Goal: Task Accomplishment & Management: Complete application form

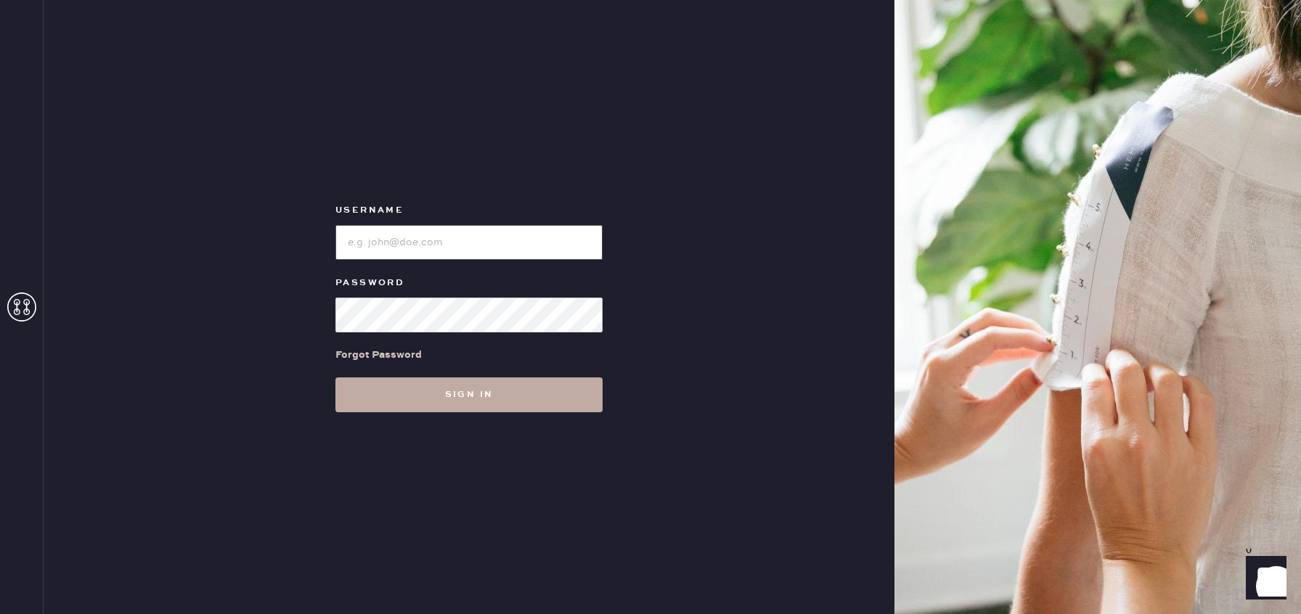
type input "reformationlajolla"
click at [473, 396] on button "Sign in" at bounding box center [468, 394] width 267 height 35
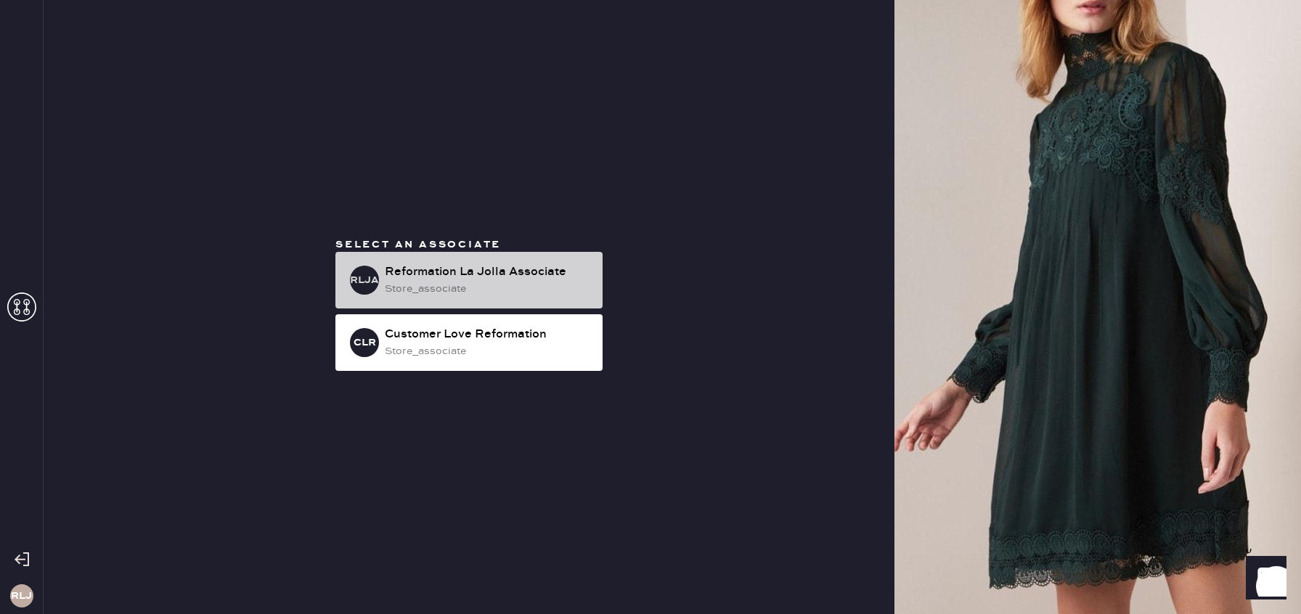
click at [577, 281] on div "store_associate" at bounding box center [488, 289] width 206 height 16
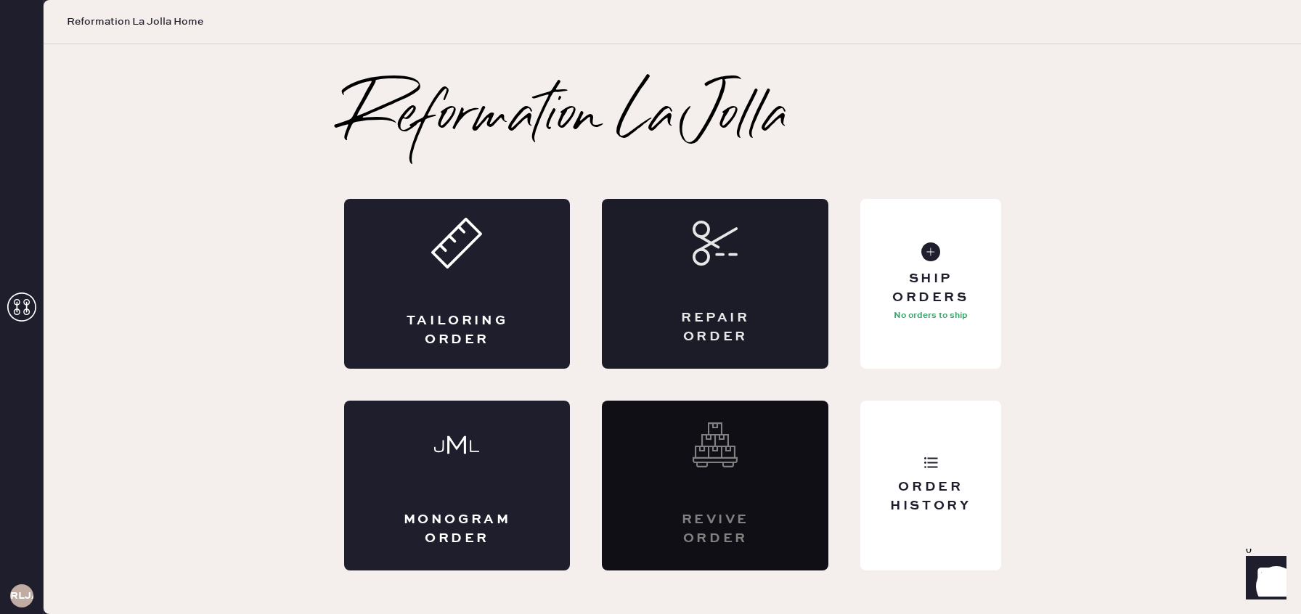
click at [789, 284] on div "Repair Order" at bounding box center [715, 284] width 226 height 170
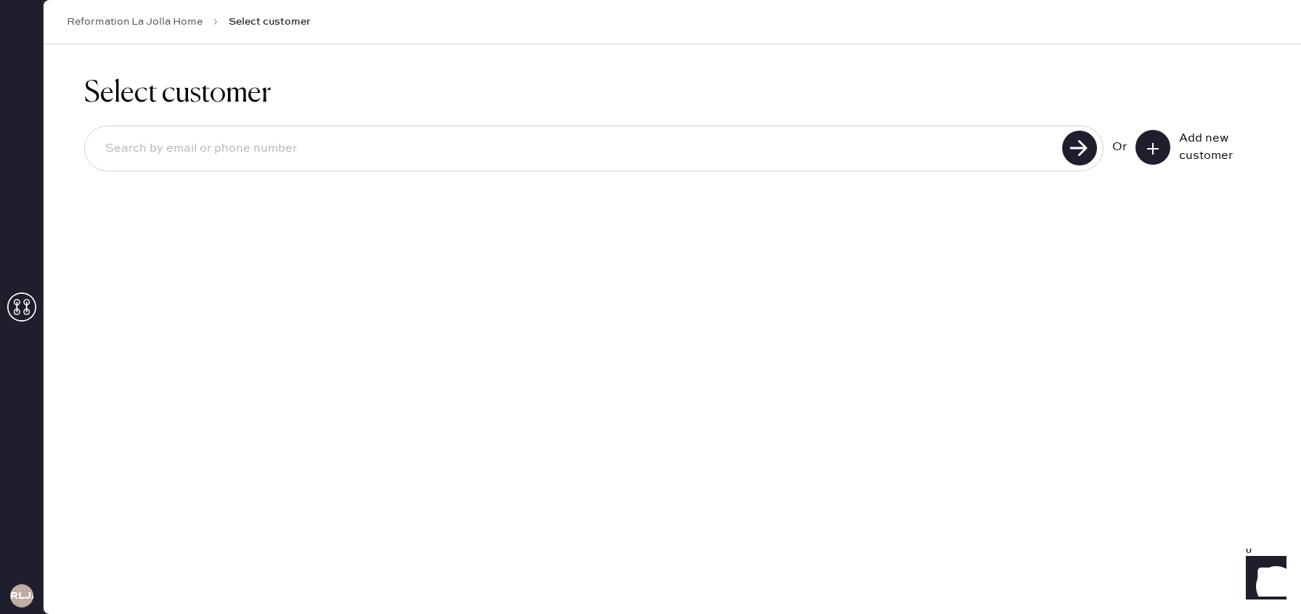
click at [821, 165] on div at bounding box center [593, 149] width 1019 height 46
click at [803, 155] on input at bounding box center [576, 148] width 964 height 33
type input "8057125127"
click at [1158, 145] on icon at bounding box center [1152, 149] width 15 height 15
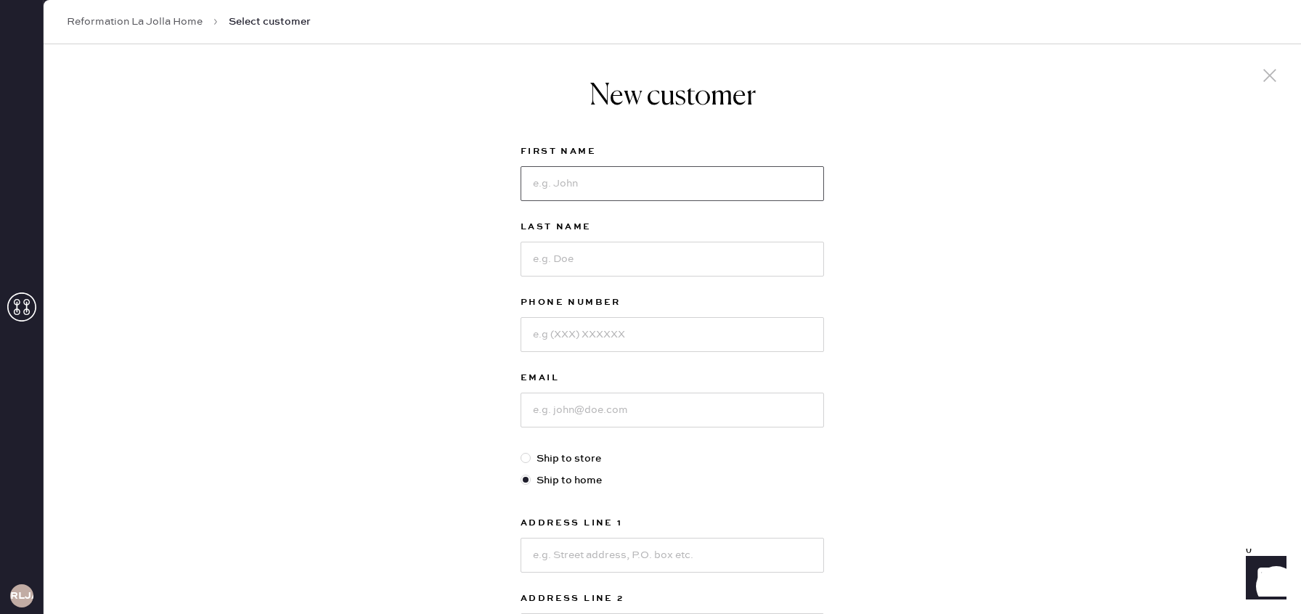
click at [668, 189] on input at bounding box center [671, 183] width 303 height 35
type input "[PERSON_NAME]"
click at [650, 253] on input at bounding box center [671, 259] width 303 height 35
type input "[PERSON_NAME]"
click at [629, 335] on input at bounding box center [671, 334] width 303 height 35
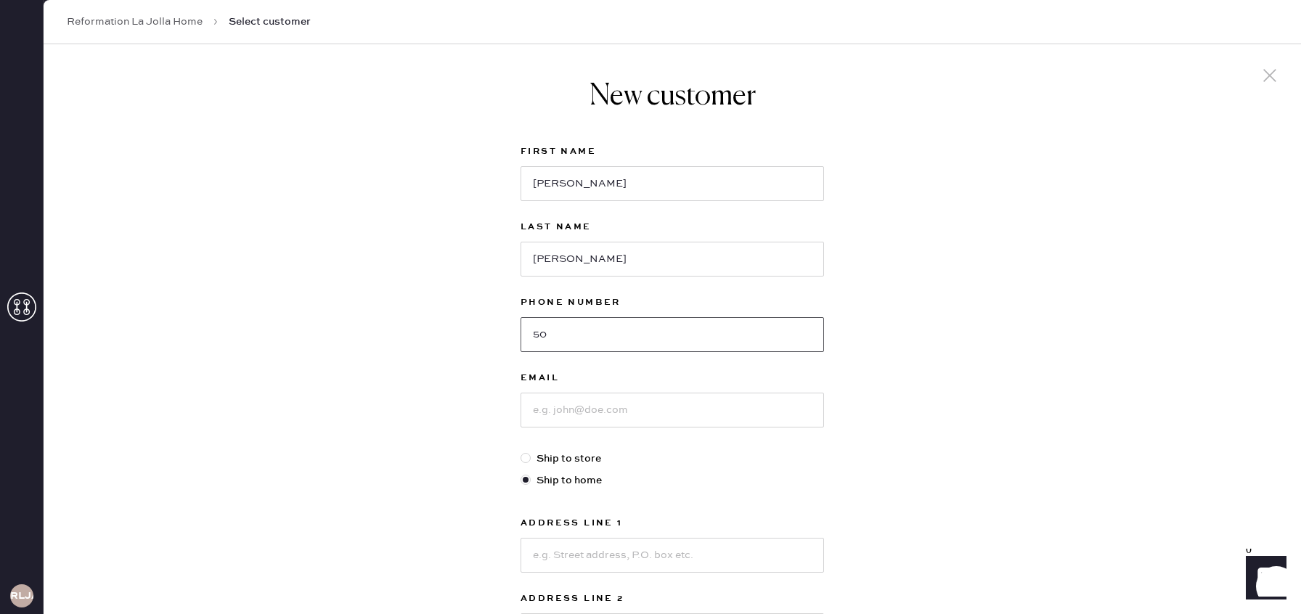
type input "5"
type input "8057125127"
click at [614, 410] on input at bounding box center [671, 410] width 303 height 35
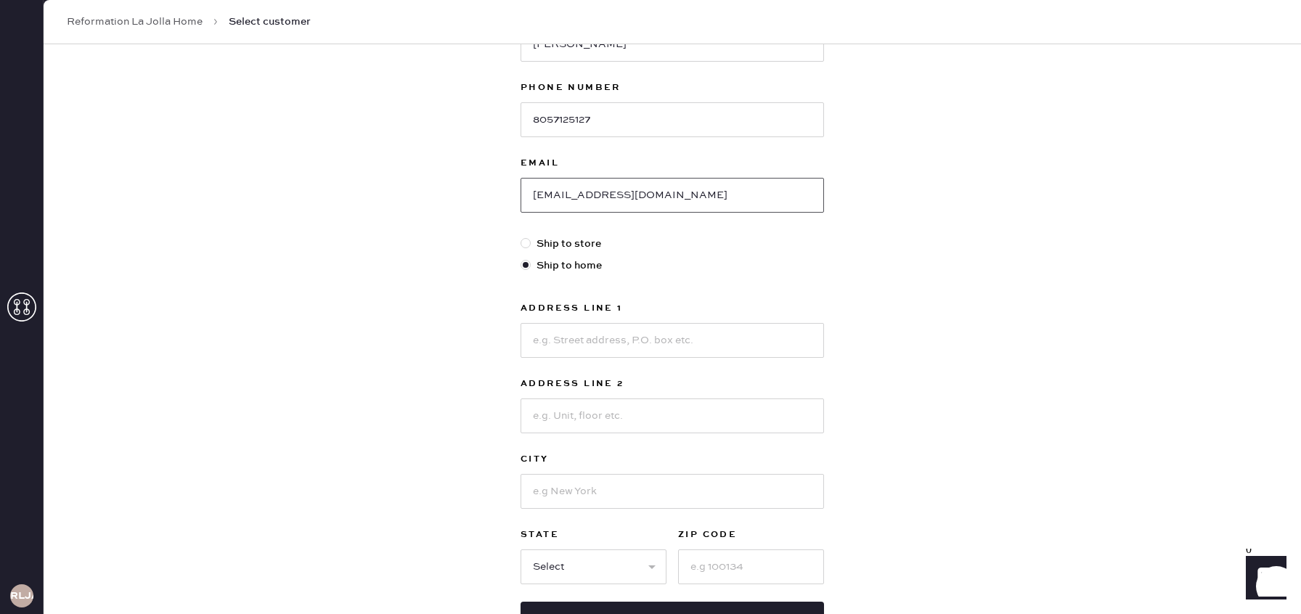
scroll to position [220, 0]
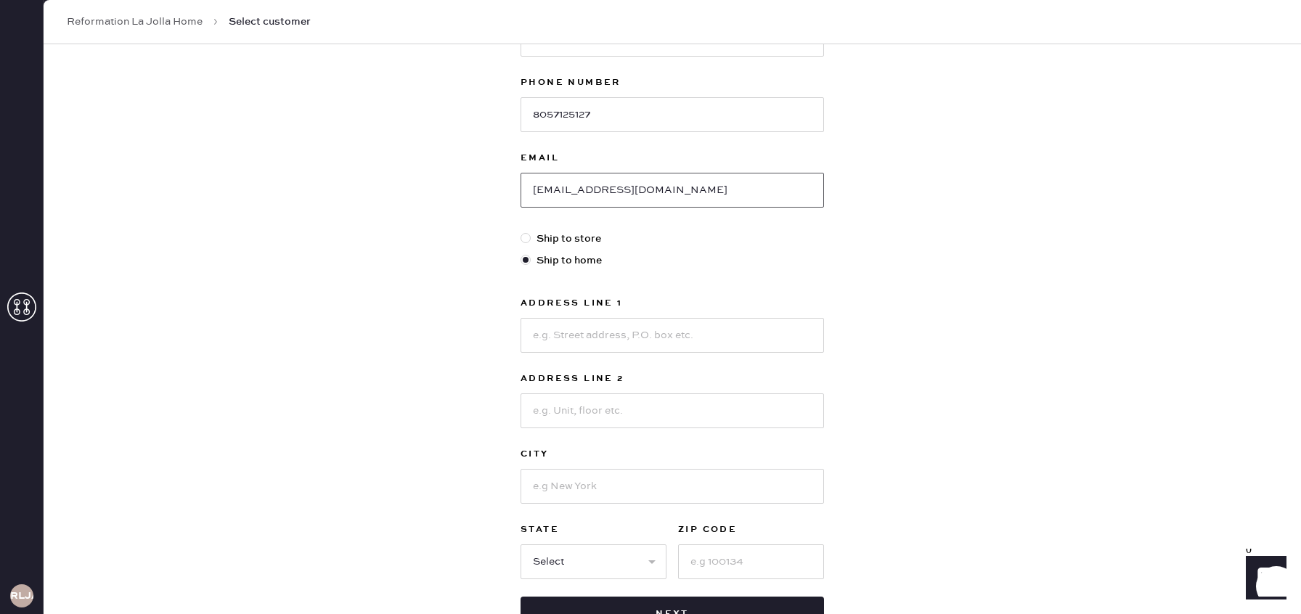
type input "[EMAIL_ADDRESS][DOMAIN_NAME]"
click at [742, 330] on input at bounding box center [671, 335] width 303 height 35
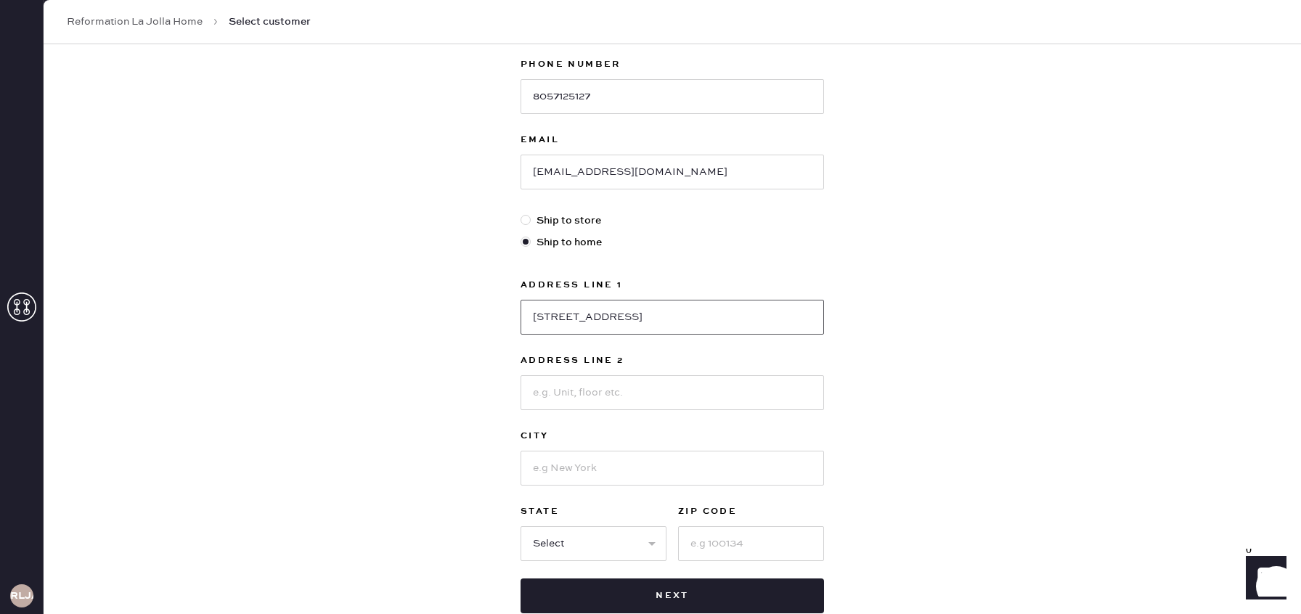
scroll to position [245, 0]
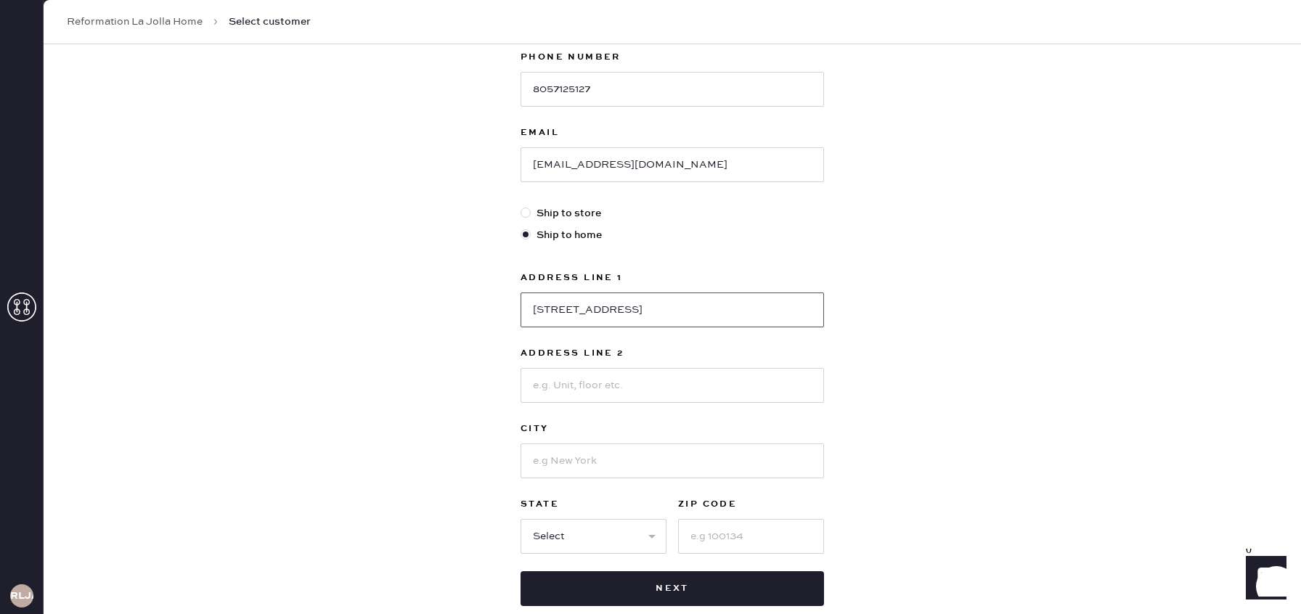
type input "[STREET_ADDRESS]"
click at [682, 448] on input at bounding box center [671, 460] width 303 height 35
click at [671, 386] on input at bounding box center [671, 385] width 303 height 35
type input "A"
type input "Apt 3012"
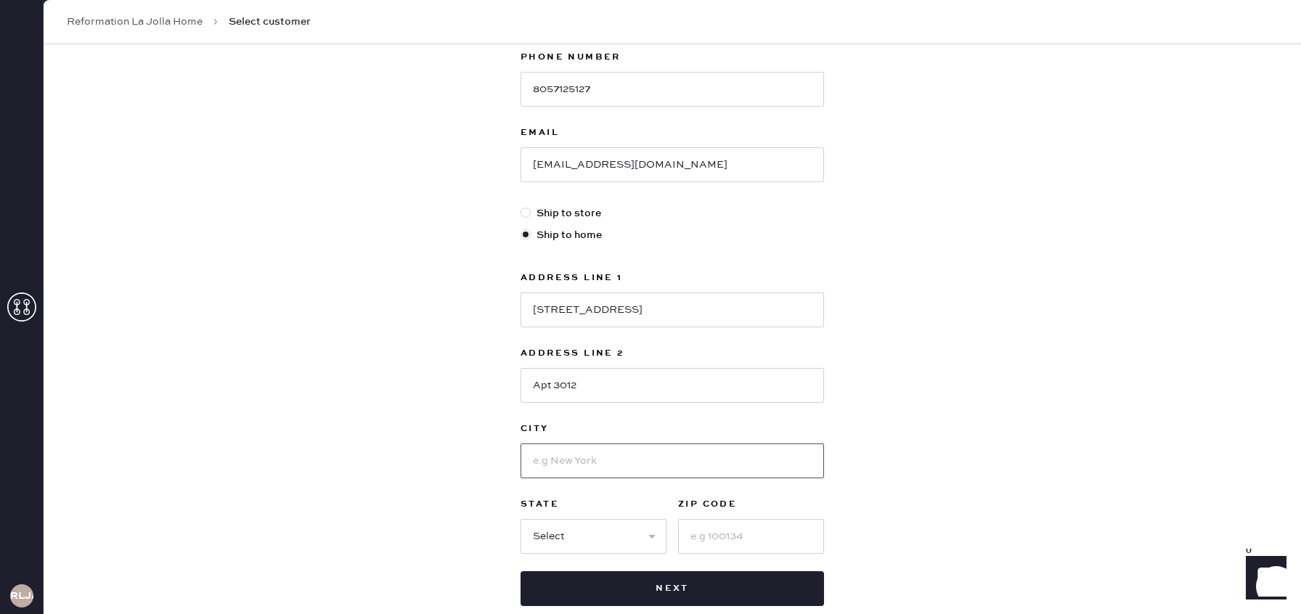
click at [660, 463] on input at bounding box center [671, 460] width 303 height 35
type input "[GEOGRAPHIC_DATA]"
click at [794, 522] on input at bounding box center [751, 536] width 146 height 35
type input "92101"
click at [653, 531] on select "Select AK AL AR AZ CA CO CT [GEOGRAPHIC_DATA] DE FL [GEOGRAPHIC_DATA] HI [GEOGR…" at bounding box center [593, 536] width 146 height 35
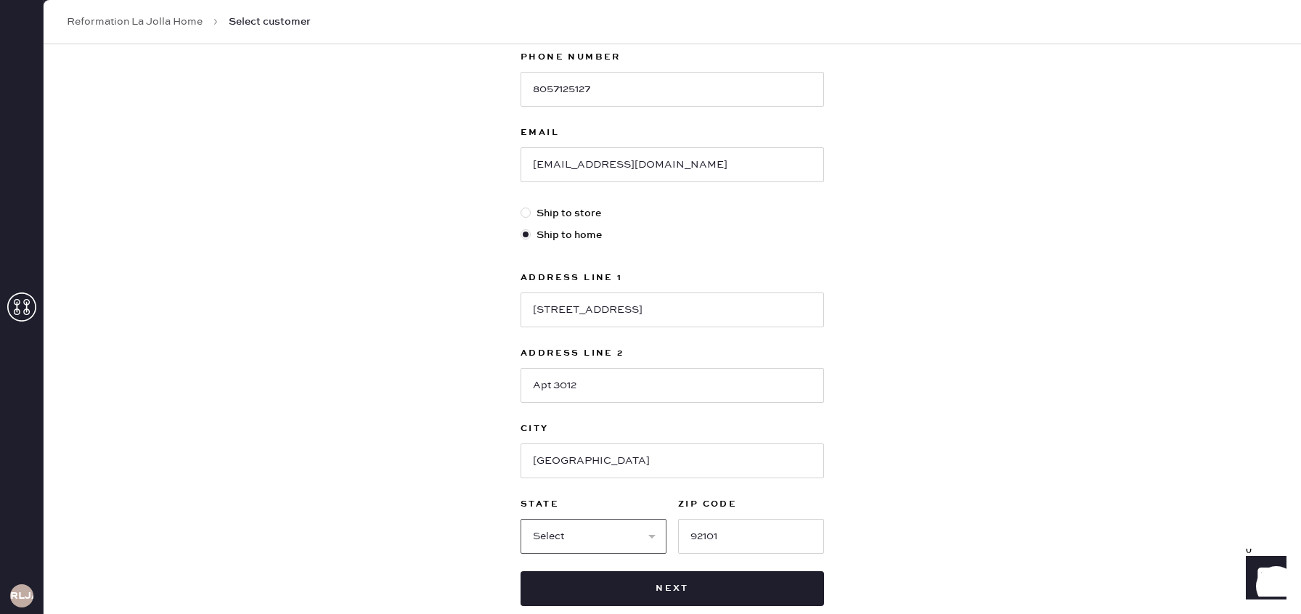
select select "CA"
click at [520, 519] on select "Select AK AL AR AZ CA CO CT [GEOGRAPHIC_DATA] DE FL [GEOGRAPHIC_DATA] HI [GEOGR…" at bounding box center [593, 536] width 146 height 35
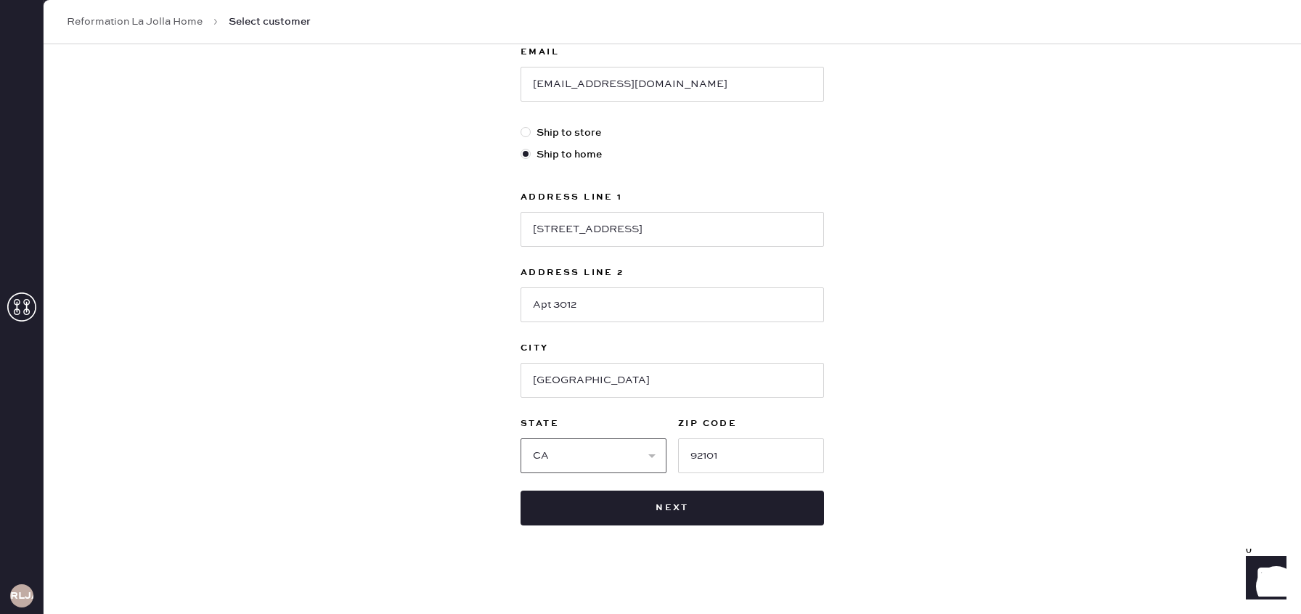
scroll to position [327, 0]
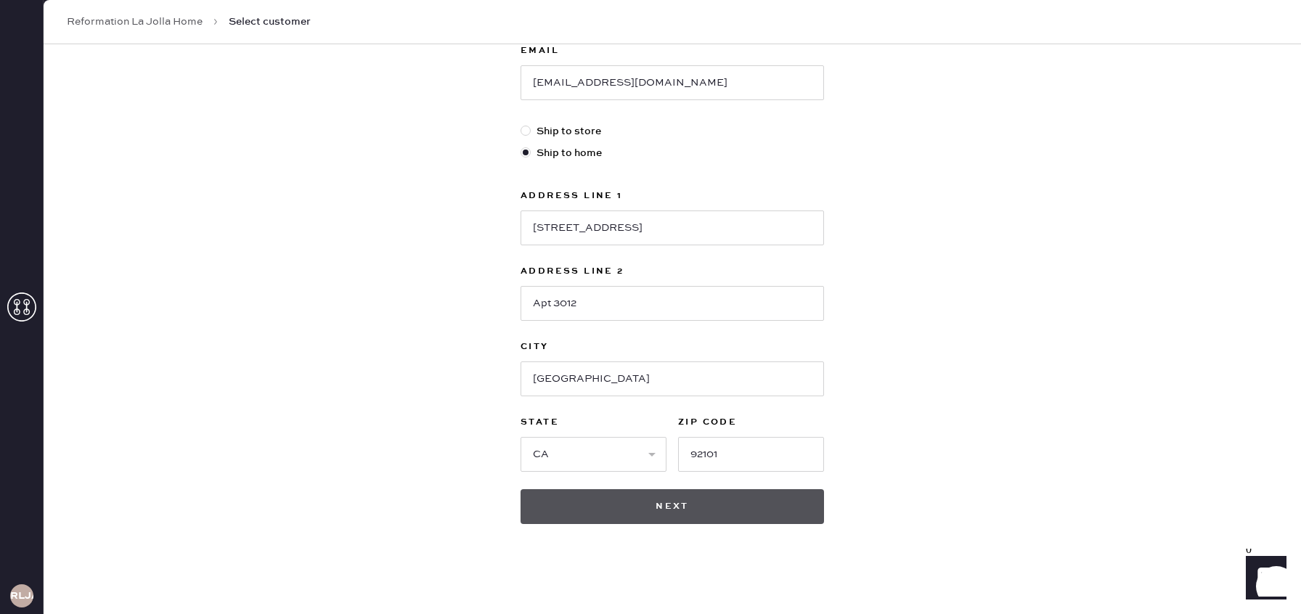
click at [716, 514] on button "Next" at bounding box center [671, 506] width 303 height 35
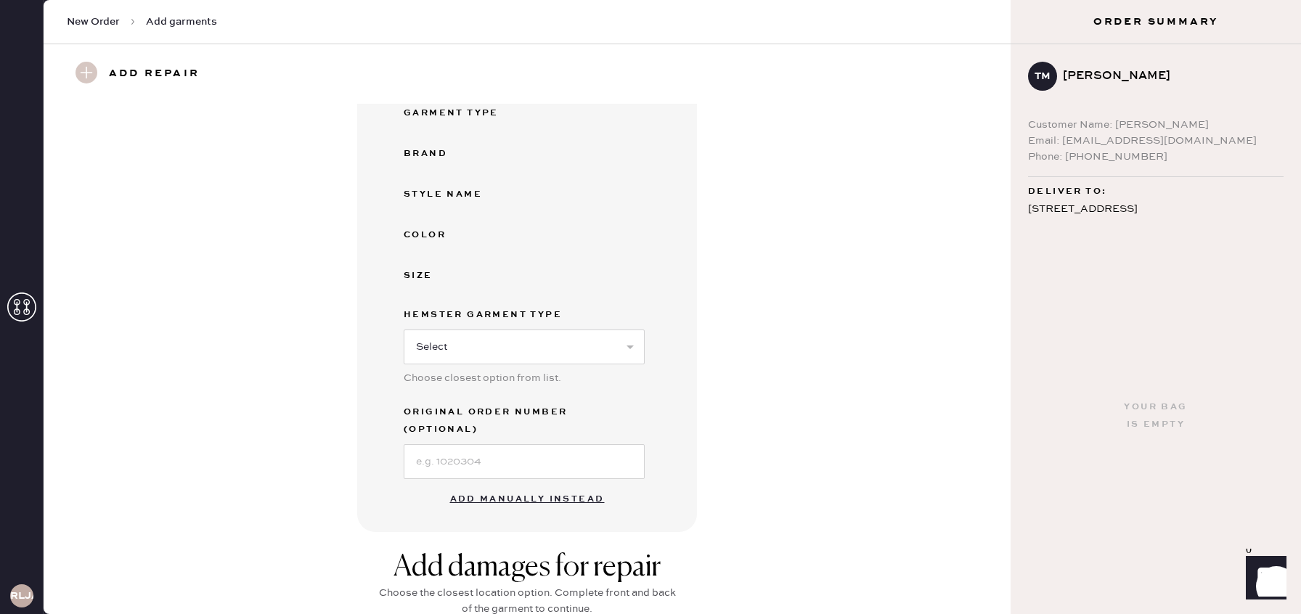
scroll to position [176, 0]
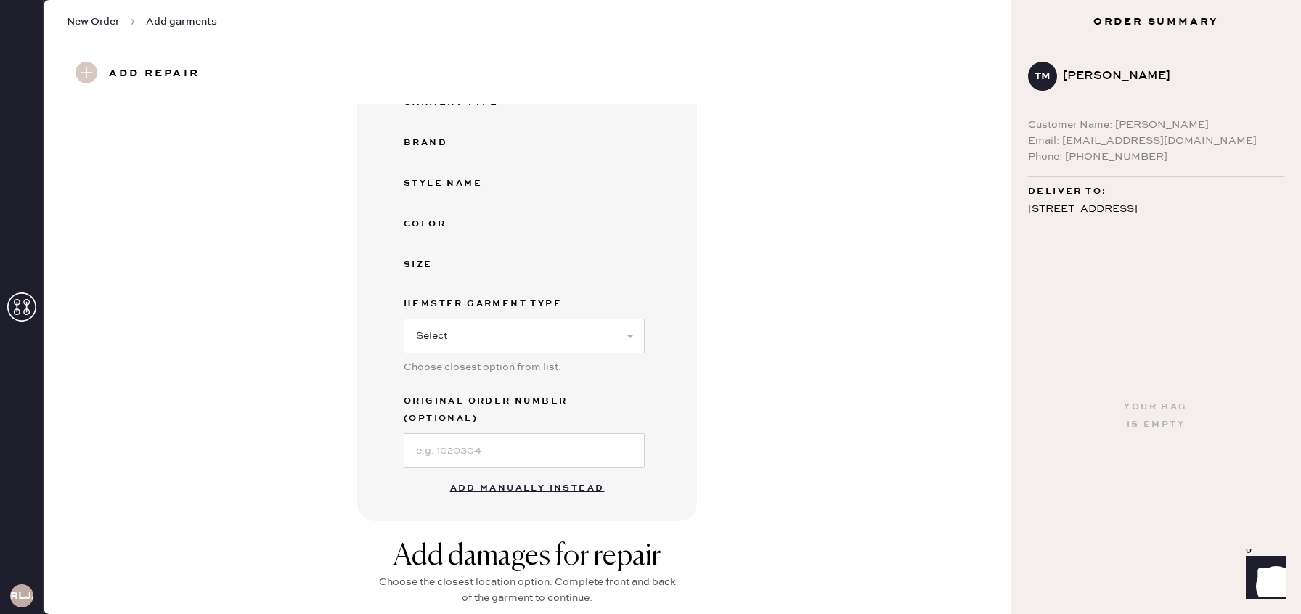
click at [557, 474] on button "Add manually instead" at bounding box center [527, 488] width 172 height 29
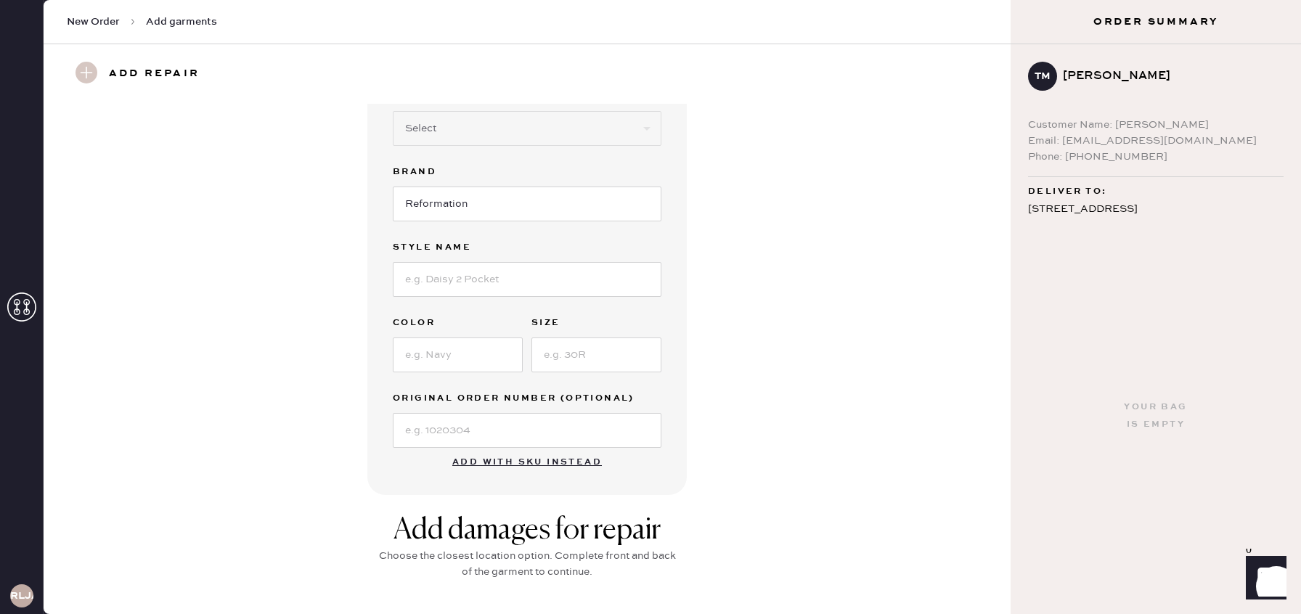
scroll to position [0, 0]
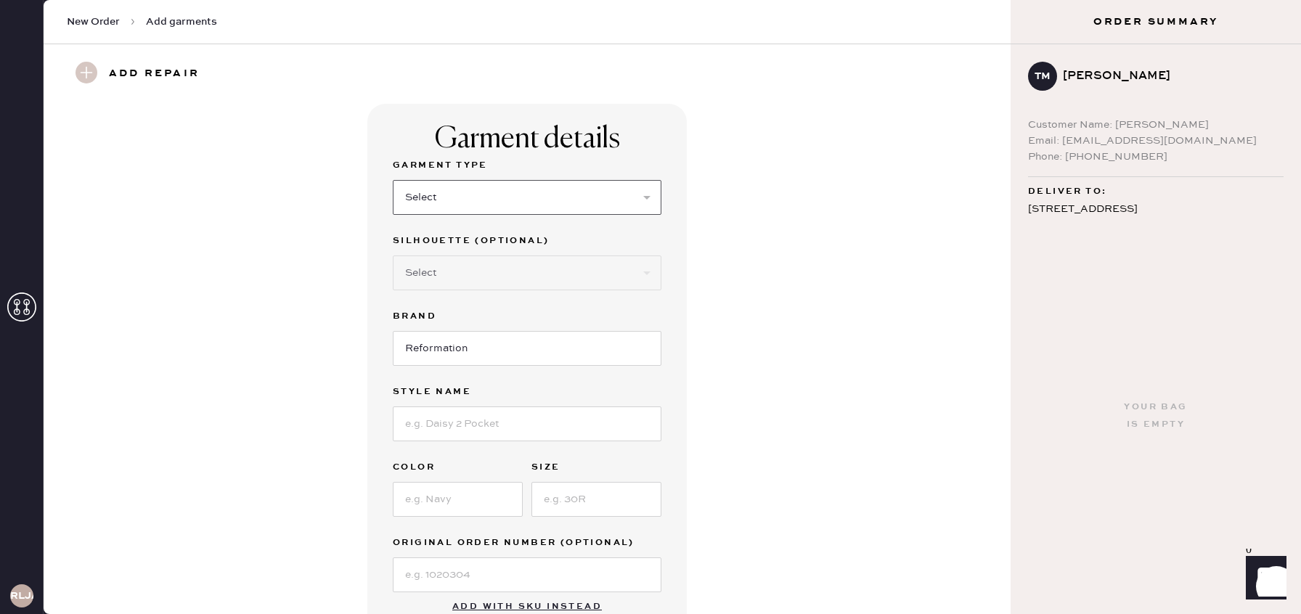
click at [639, 206] on select "Select Basic Skirt Jeans Leggings Pants Shorts Basic Sleeved Dress Basic Sleeve…" at bounding box center [527, 197] width 269 height 35
select select "7"
click at [393, 180] on select "Select Basic Skirt Jeans Leggings Pants Shorts Basic Sleeved Dress Basic Sleeve…" at bounding box center [527, 197] width 269 height 35
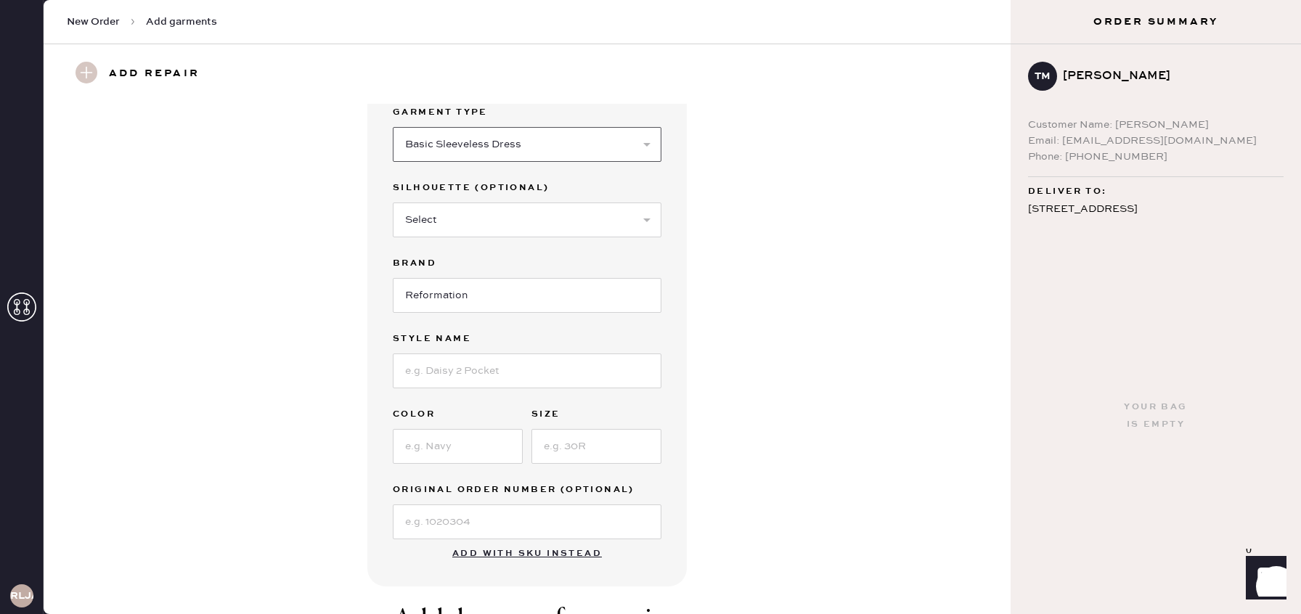
scroll to position [71, 0]
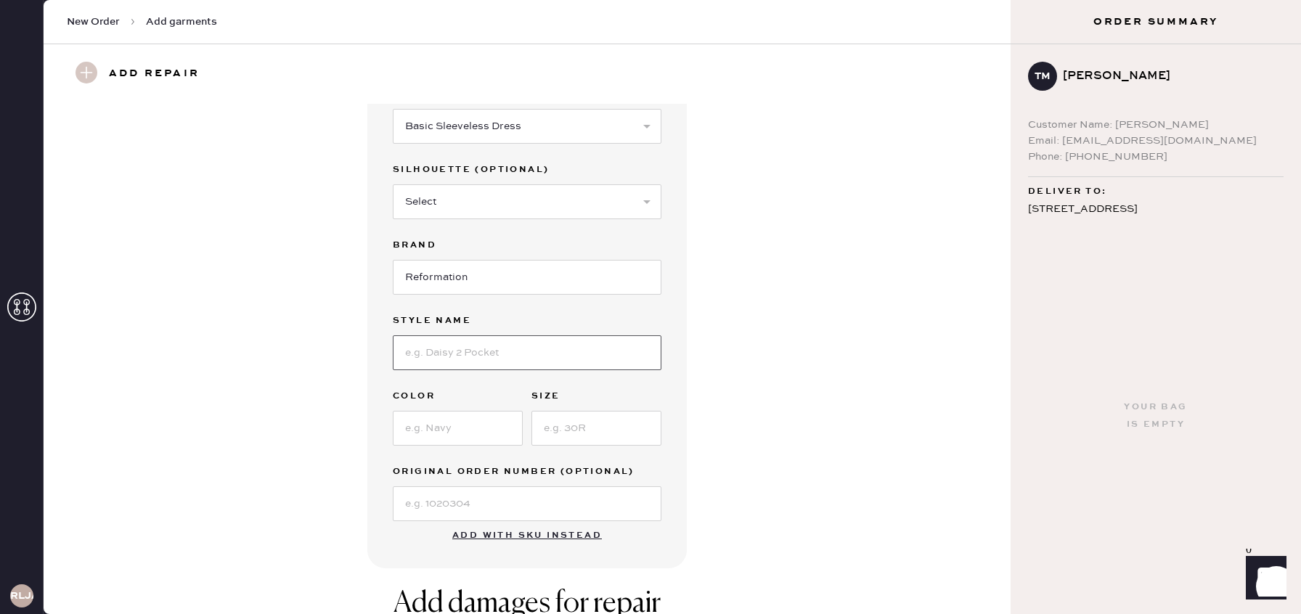
click at [515, 362] on input at bounding box center [527, 352] width 269 height 35
drag, startPoint x: 773, startPoint y: 425, endPoint x: 750, endPoint y: 419, distance: 23.4
click at [761, 421] on div "Garment details Garment Type Select Basic Skirt Jeans Leggings Pants Shorts Bas…" at bounding box center [527, 301] width 915 height 536
click at [587, 431] on input at bounding box center [596, 428] width 130 height 35
type input "4"
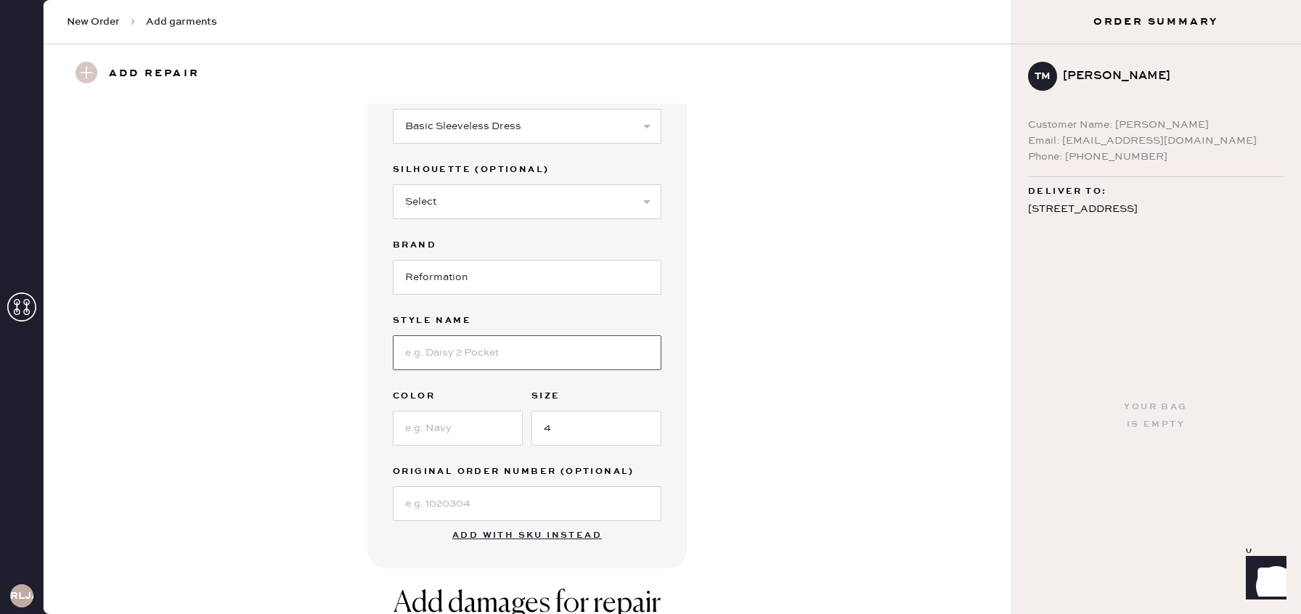
click at [468, 359] on input at bounding box center [527, 352] width 269 height 35
type input "Poppies Silk Dress"
click at [472, 425] on input at bounding box center [458, 432] width 130 height 35
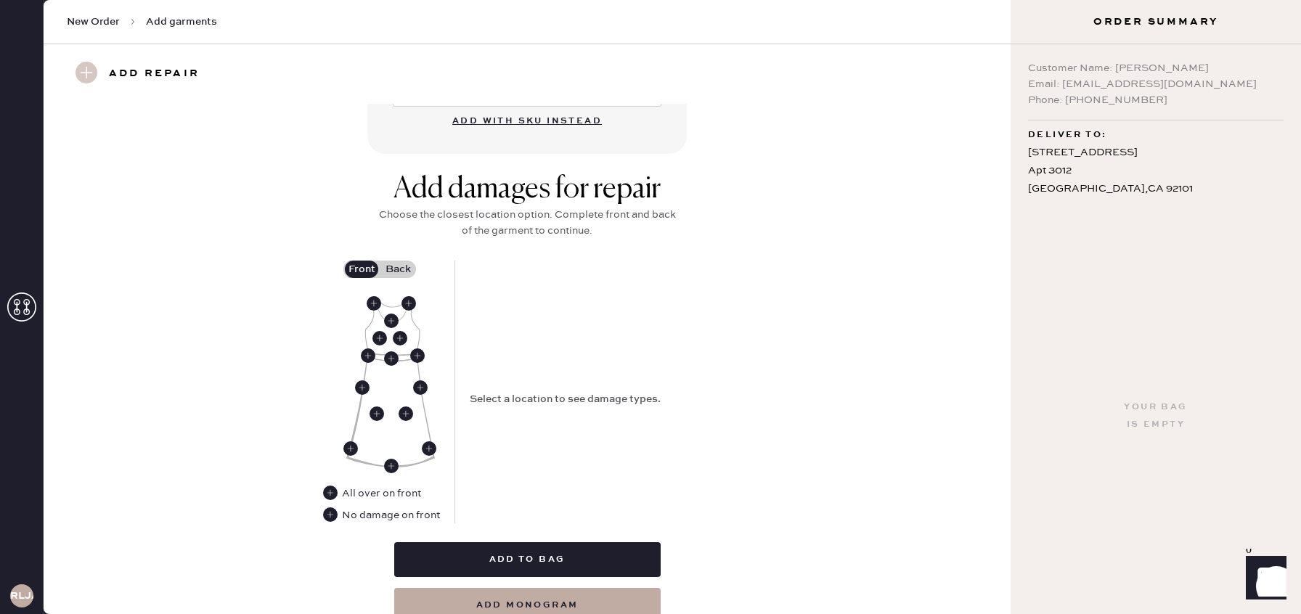
scroll to position [492, 0]
type input "Fabrizia"
click at [391, 354] on use at bounding box center [391, 359] width 15 height 15
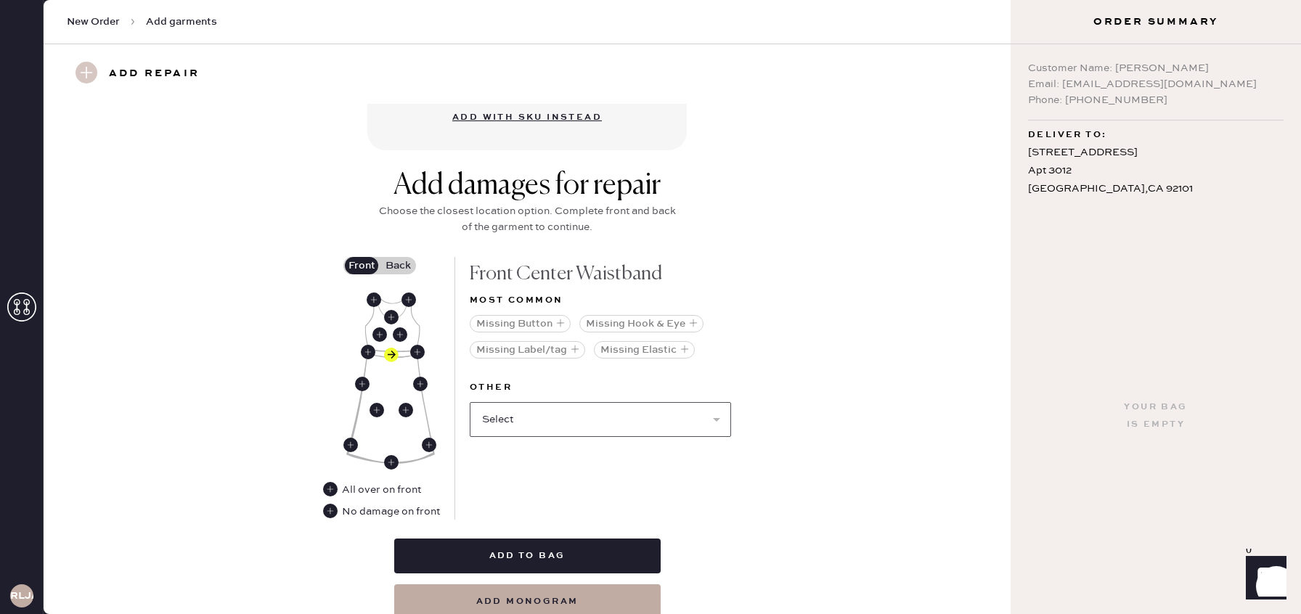
click at [713, 420] on select "Select Broken / Ripped Hem Broken Beads Broken Belt Loop Broken Button Broken C…" at bounding box center [600, 419] width 261 height 35
select select "2027"
click at [470, 402] on select "Select Broken / Ripped Hem Broken Beads Broken Belt Loop Broken Button Broken C…" at bounding box center [600, 419] width 261 height 35
select select
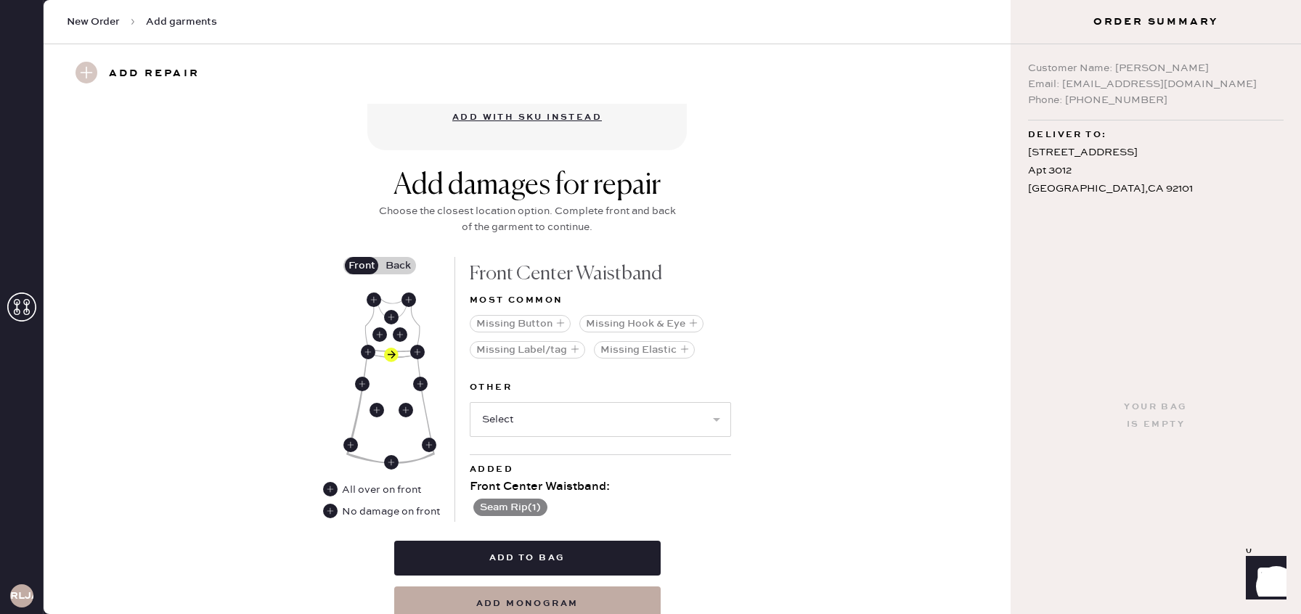
click at [533, 503] on button "Seam Rip ( 1 )" at bounding box center [510, 507] width 74 height 17
click at [400, 261] on label "Back" at bounding box center [398, 265] width 36 height 17
click at [398, 266] on input "Back" at bounding box center [398, 266] width 0 height 0
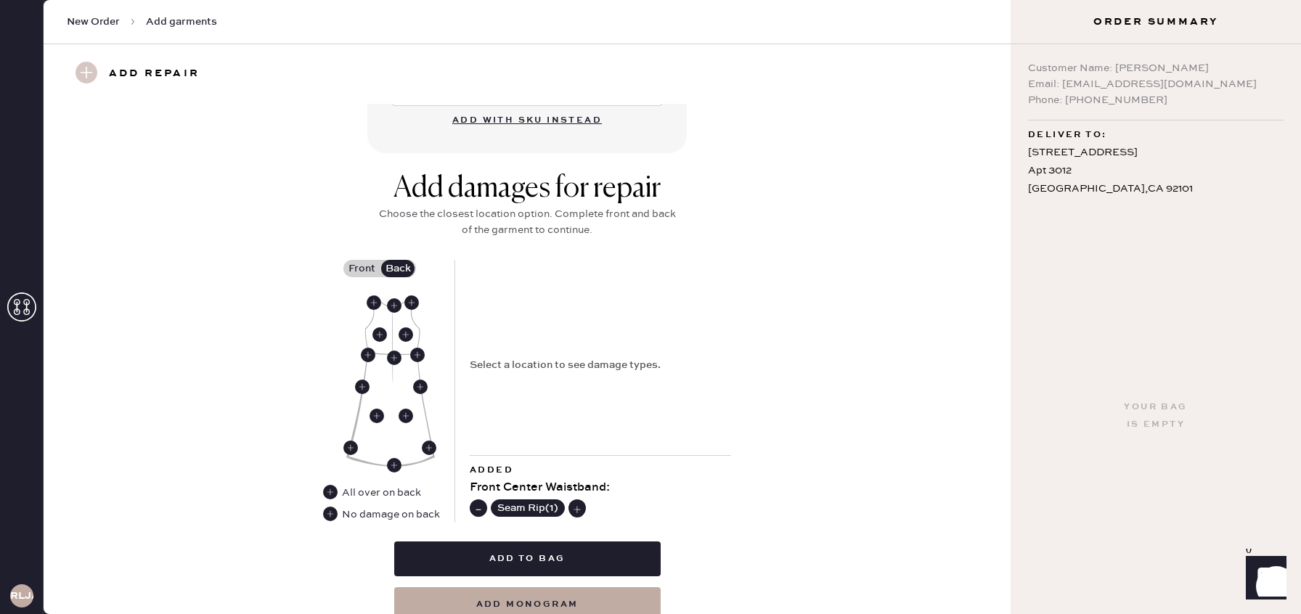
scroll to position [493, 0]
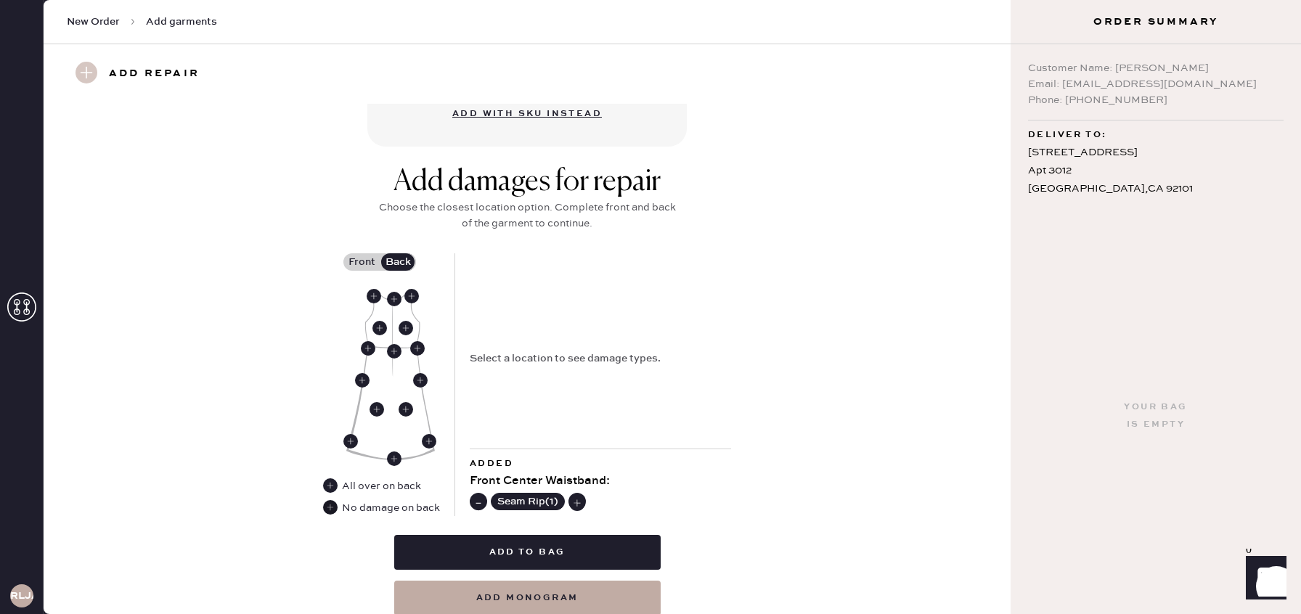
click at [330, 502] on use at bounding box center [330, 507] width 15 height 15
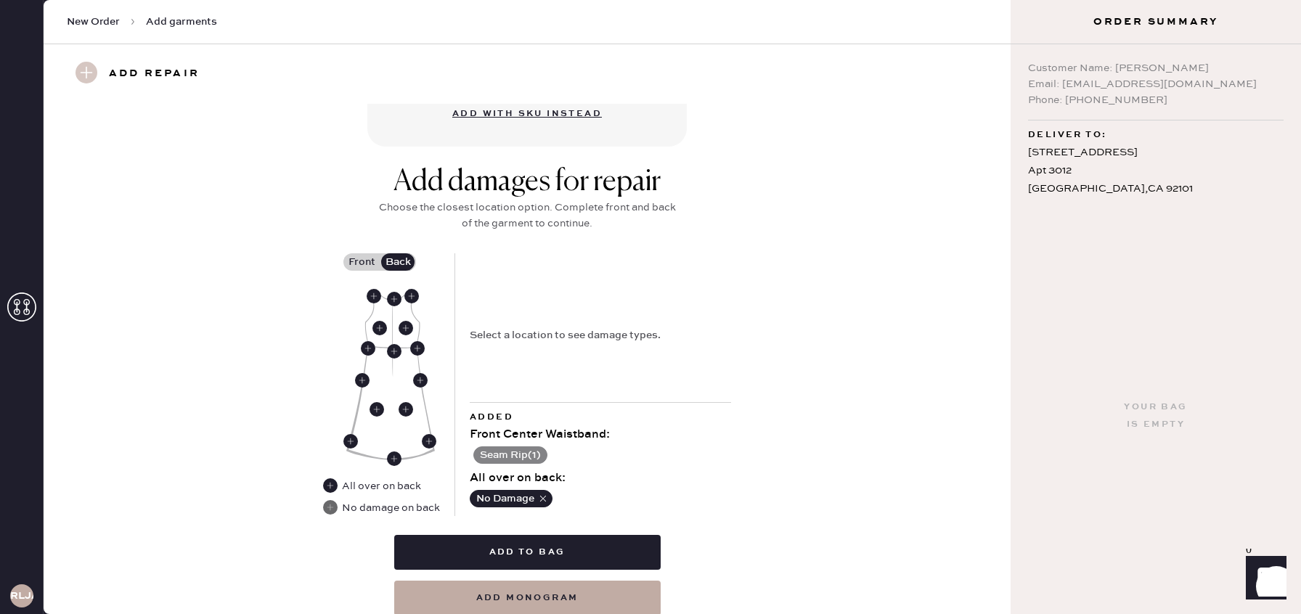
scroll to position [489, 0]
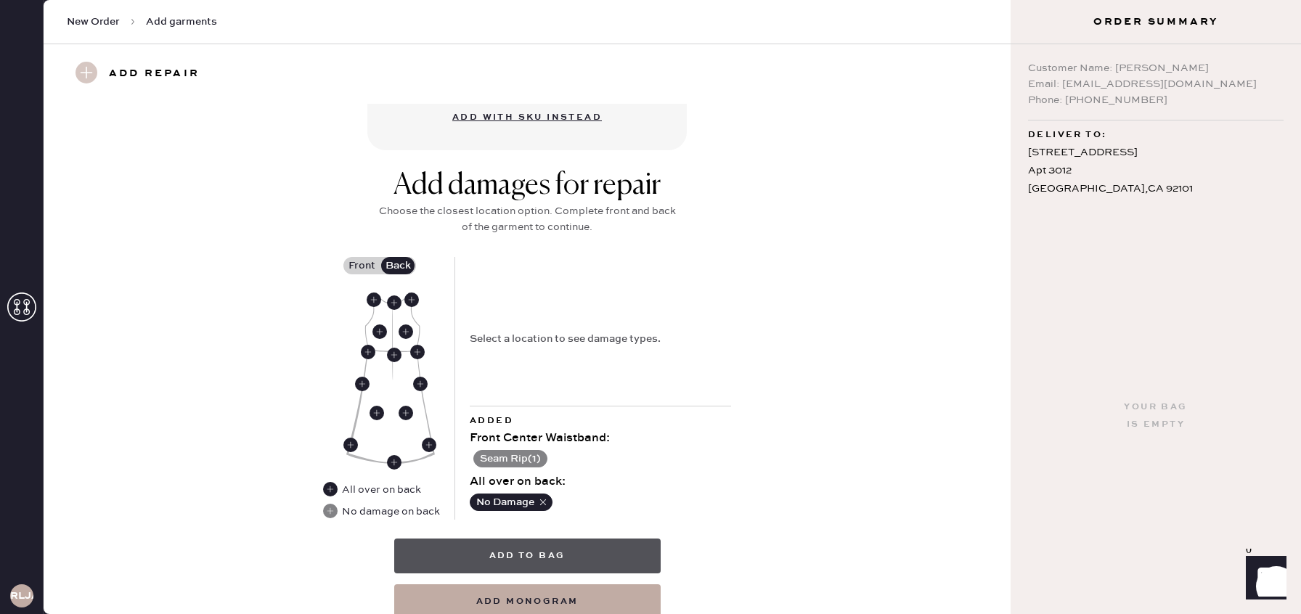
click at [530, 553] on button "Add to bag" at bounding box center [527, 556] width 266 height 35
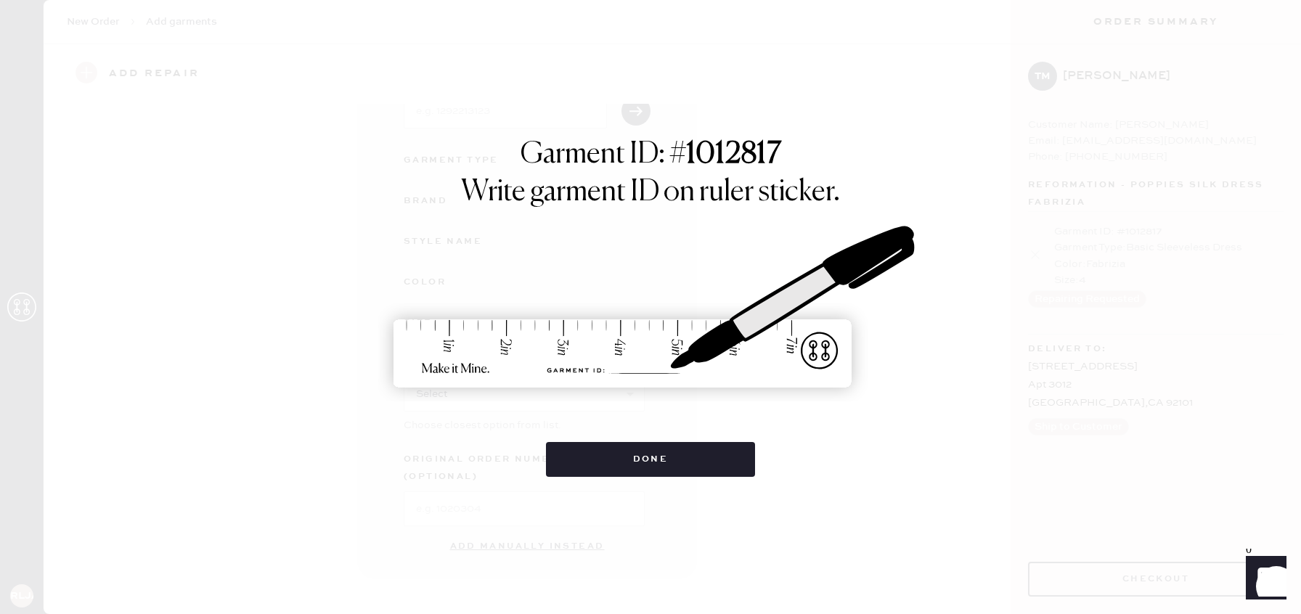
scroll to position [0, 0]
click at [623, 462] on button "Done" at bounding box center [651, 459] width 210 height 35
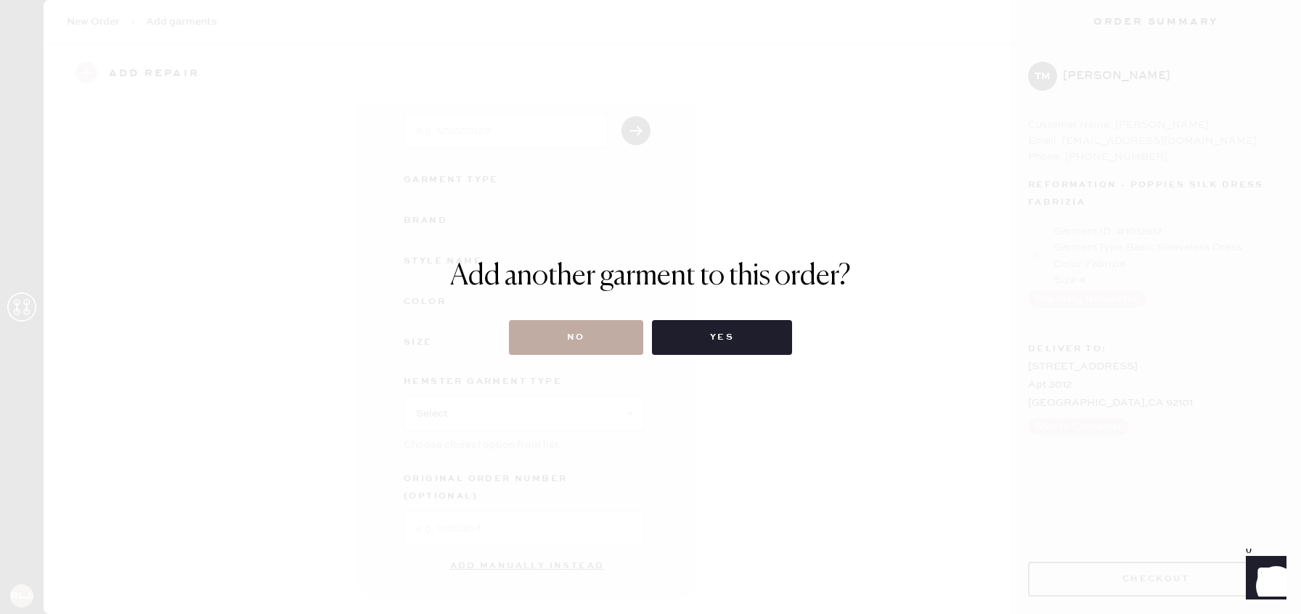
click at [567, 333] on button "No" at bounding box center [576, 337] width 134 height 35
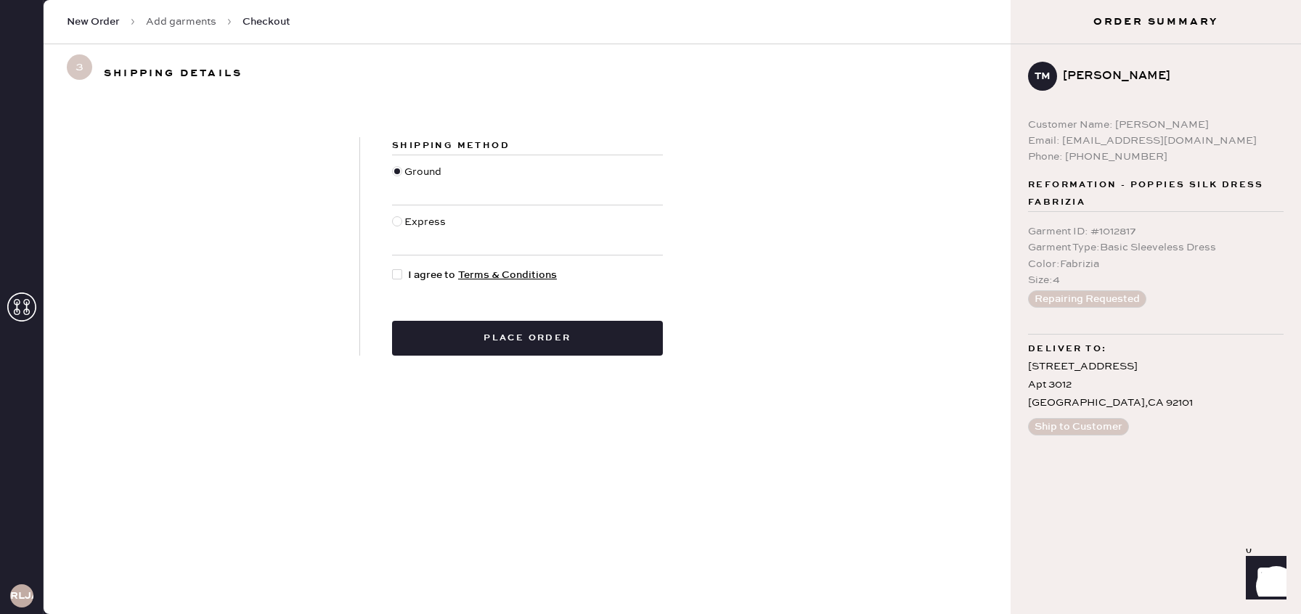
click at [400, 274] on div at bounding box center [397, 274] width 10 height 10
click at [393, 268] on input "I agree to Terms & Conditions" at bounding box center [392, 267] width 1 height 1
checkbox input "true"
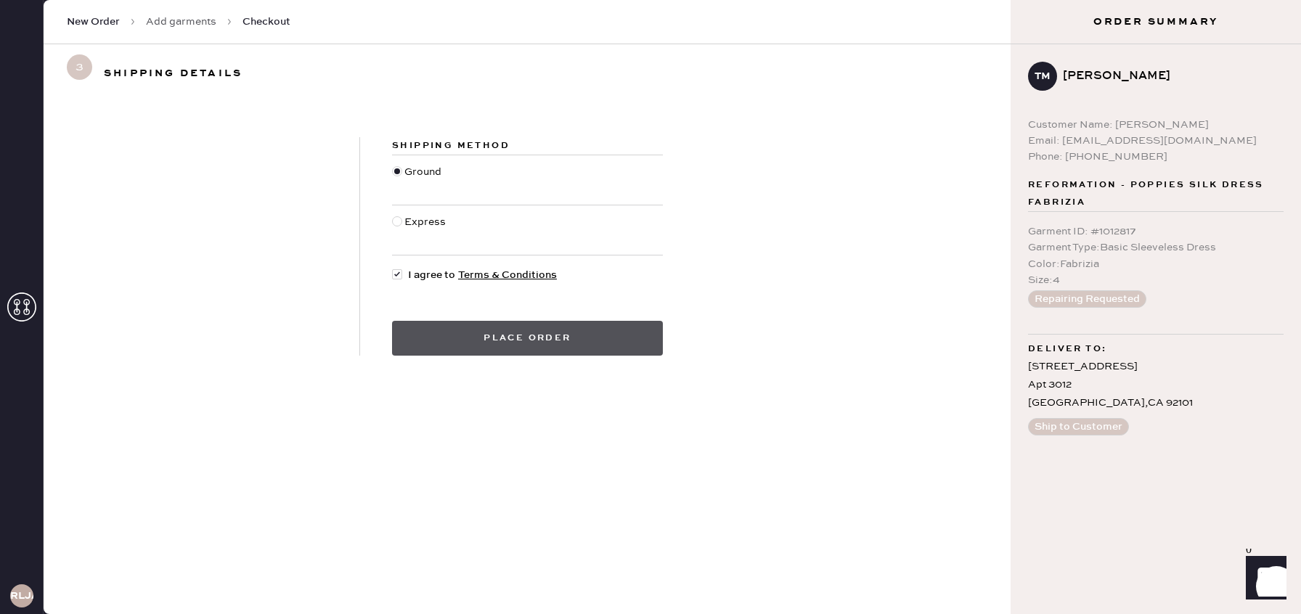
click at [596, 332] on button "Place order" at bounding box center [527, 338] width 271 height 35
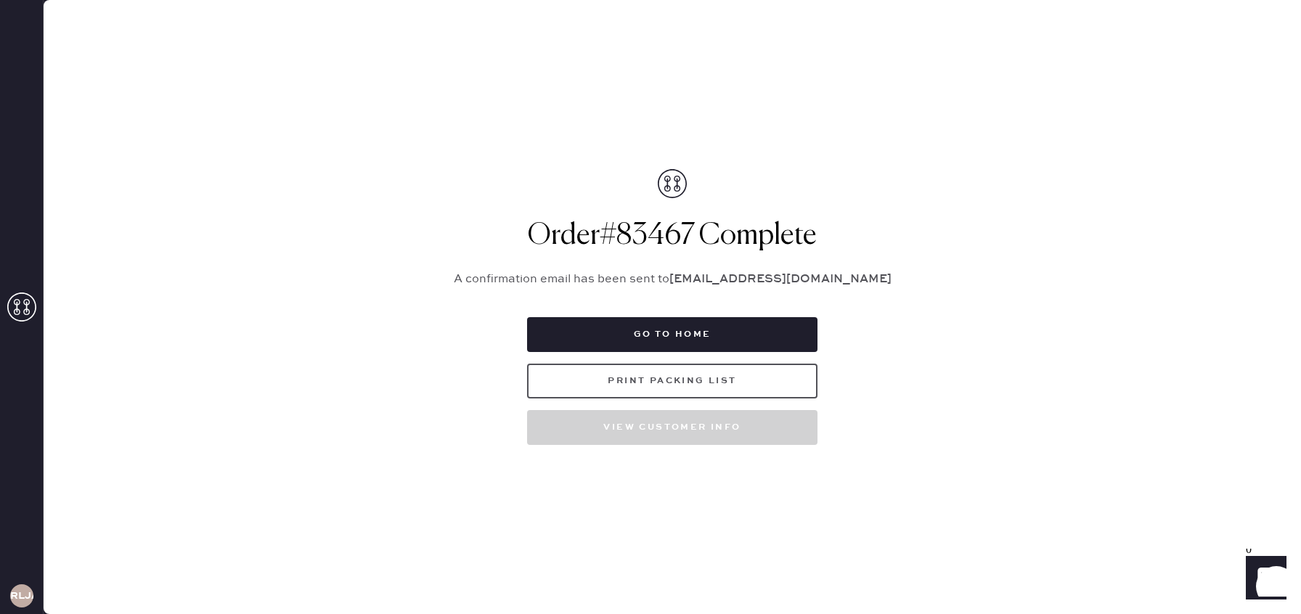
click at [657, 385] on button "Print Packing List" at bounding box center [672, 381] width 290 height 35
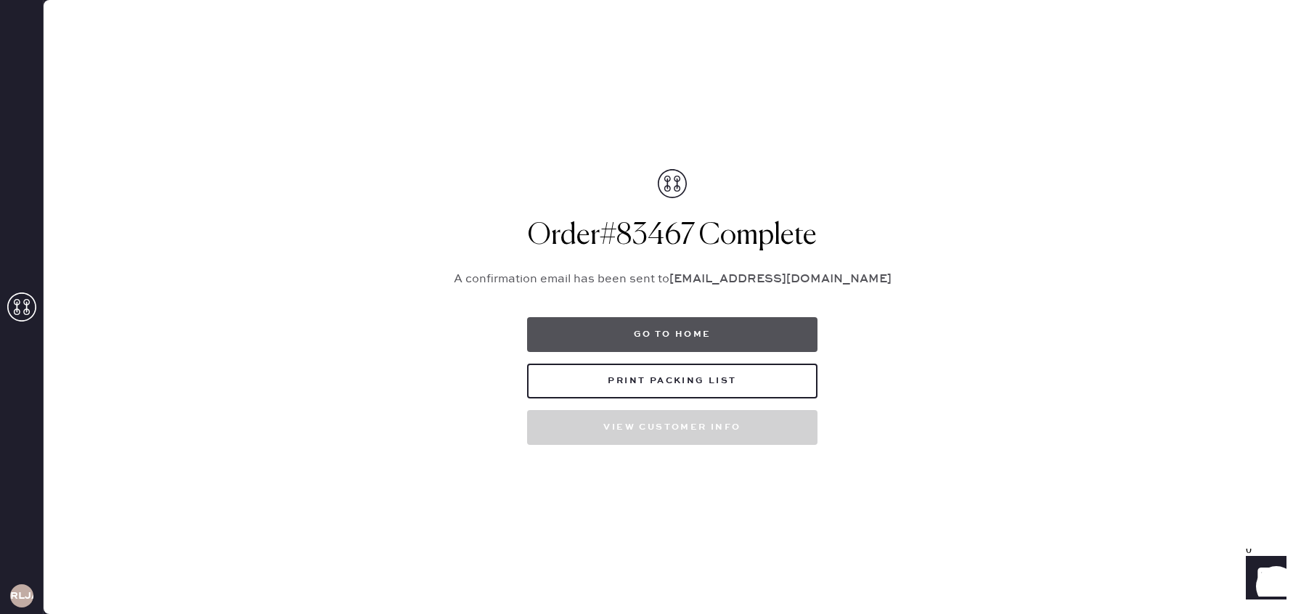
click at [746, 327] on button "Go to home" at bounding box center [672, 334] width 290 height 35
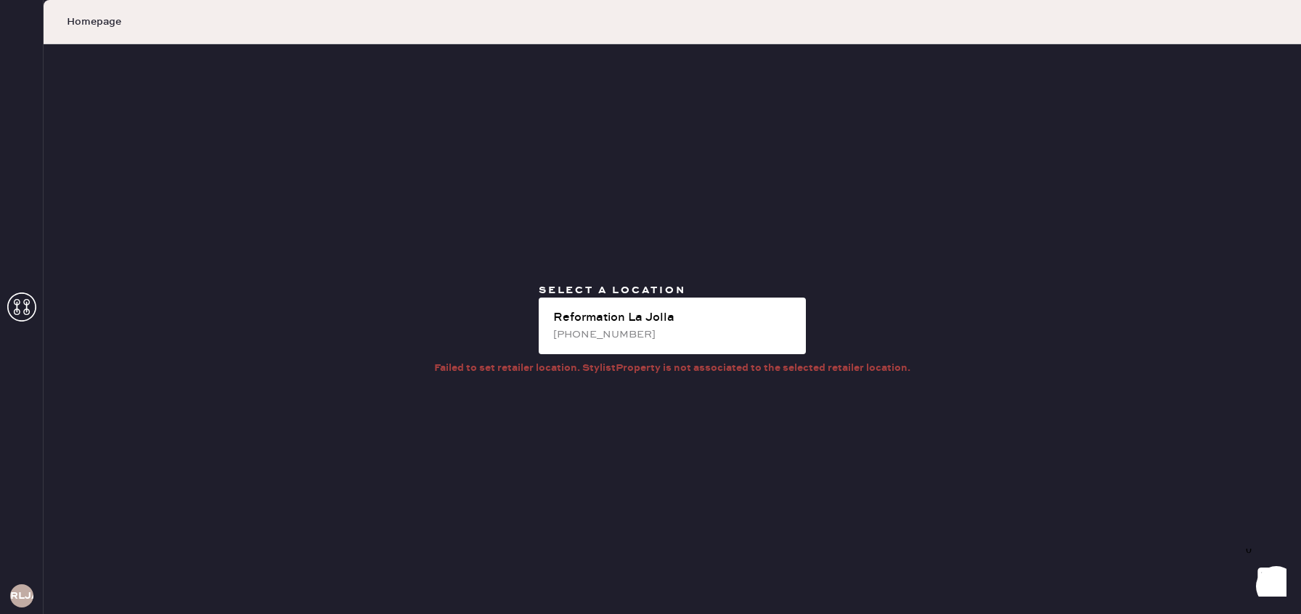
click at [10, 305] on icon at bounding box center [21, 306] width 29 height 29
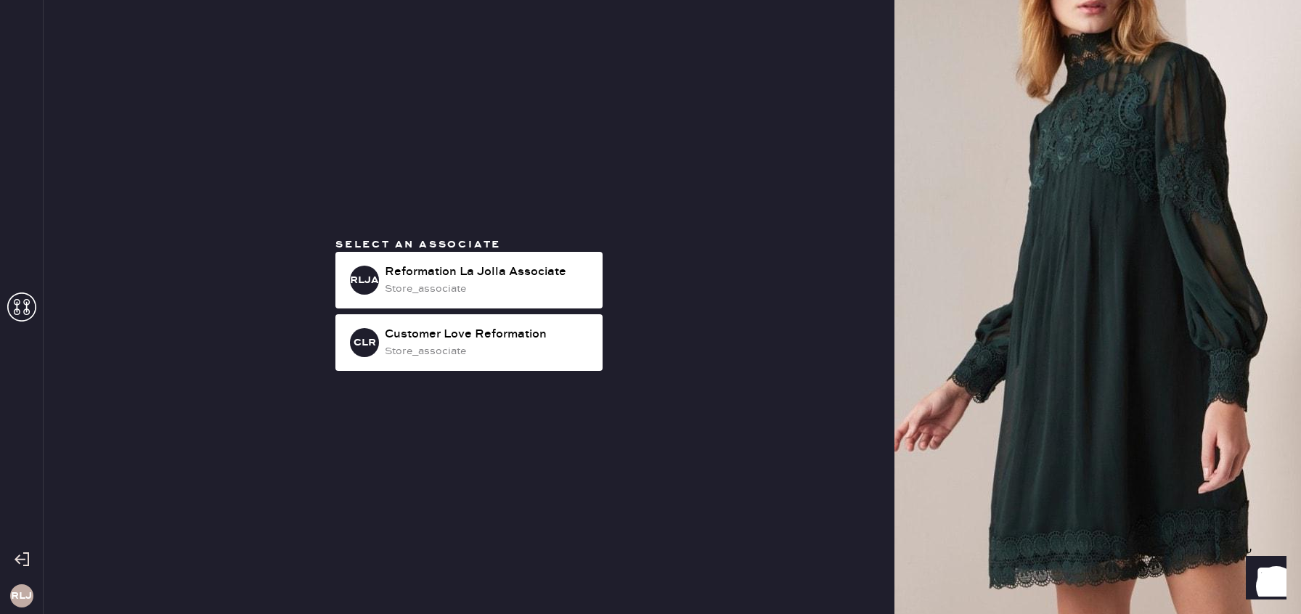
drag, startPoint x: 458, startPoint y: 268, endPoint x: 430, endPoint y: 245, distance: 35.6
click at [441, 253] on div "RLJA Reformation La Jolla Associate store_associate" at bounding box center [468, 280] width 267 height 57
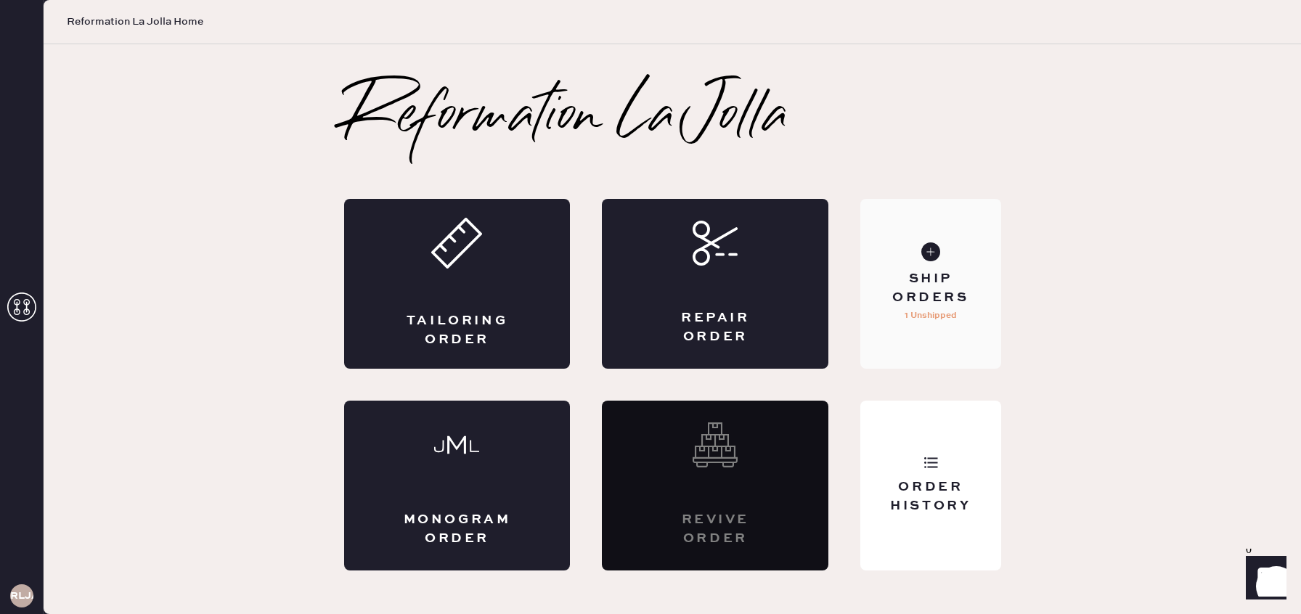
click at [958, 298] on div "Ship Orders" at bounding box center [930, 288] width 117 height 36
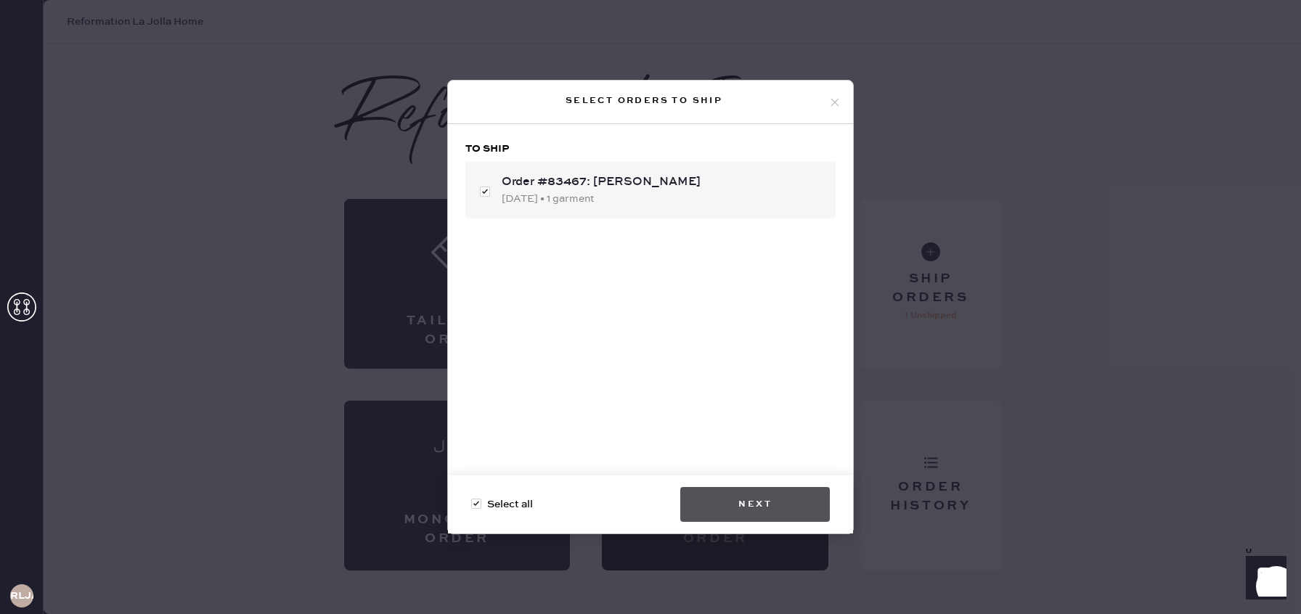
click at [794, 503] on button "Next" at bounding box center [755, 504] width 150 height 35
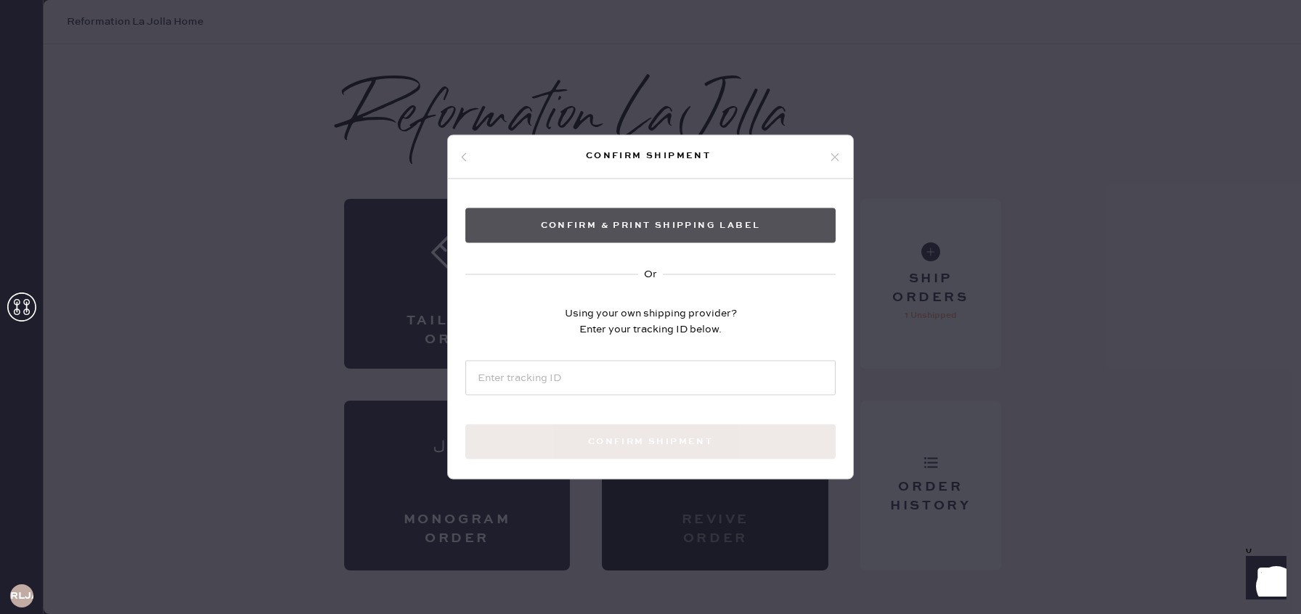
click at [654, 224] on button "Confirm & Print shipping label" at bounding box center [650, 225] width 370 height 35
